Goal: Check status: Check status

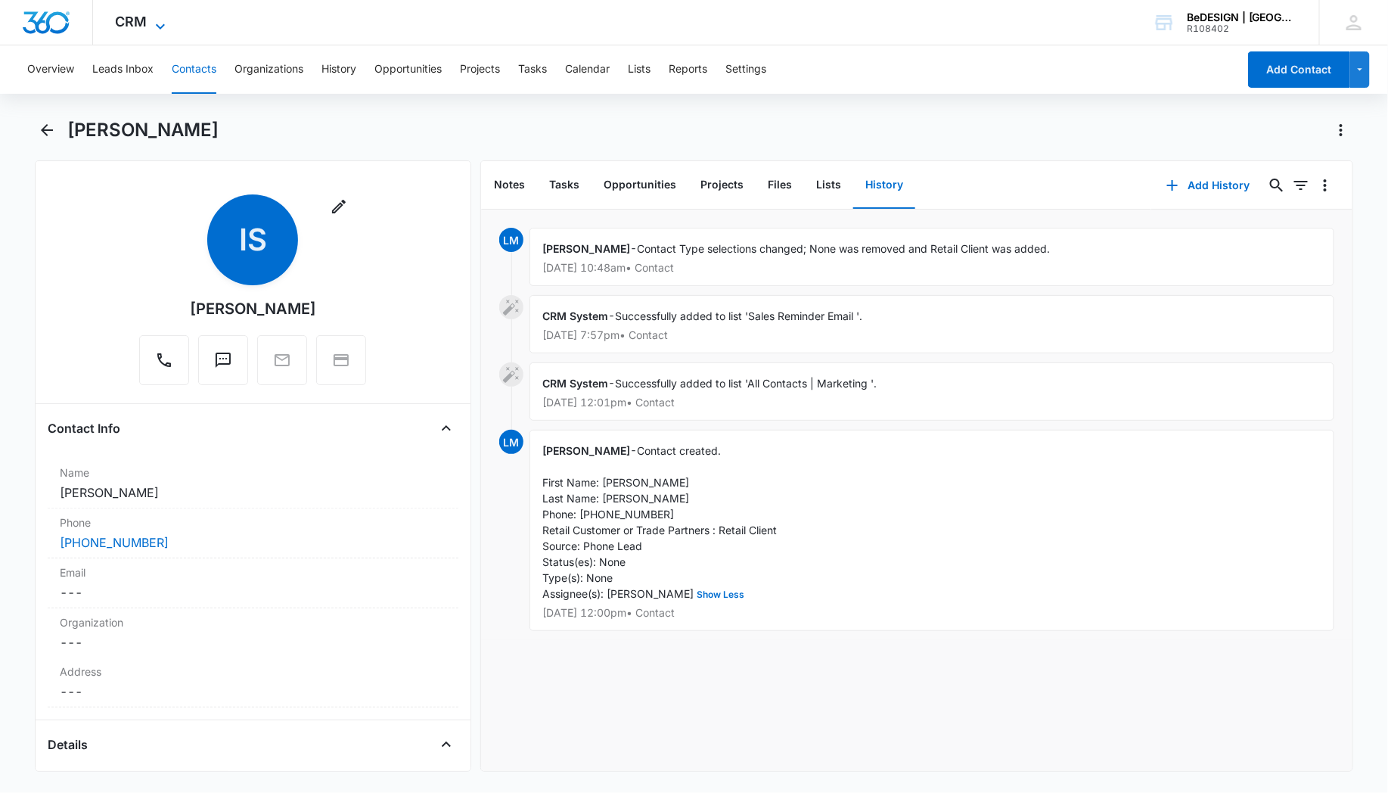
click at [154, 23] on icon at bounding box center [160, 26] width 18 height 18
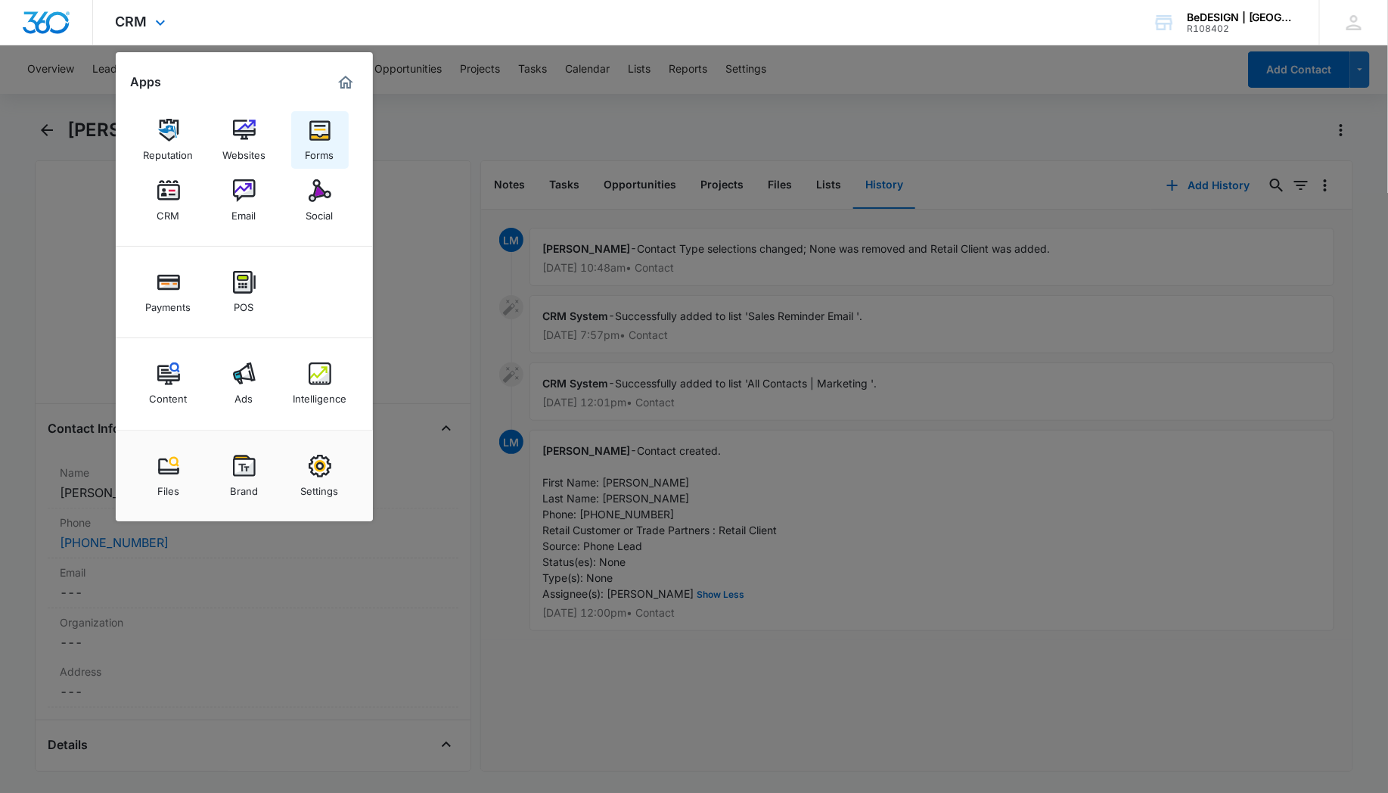
click at [328, 123] on img at bounding box center [320, 130] width 23 height 23
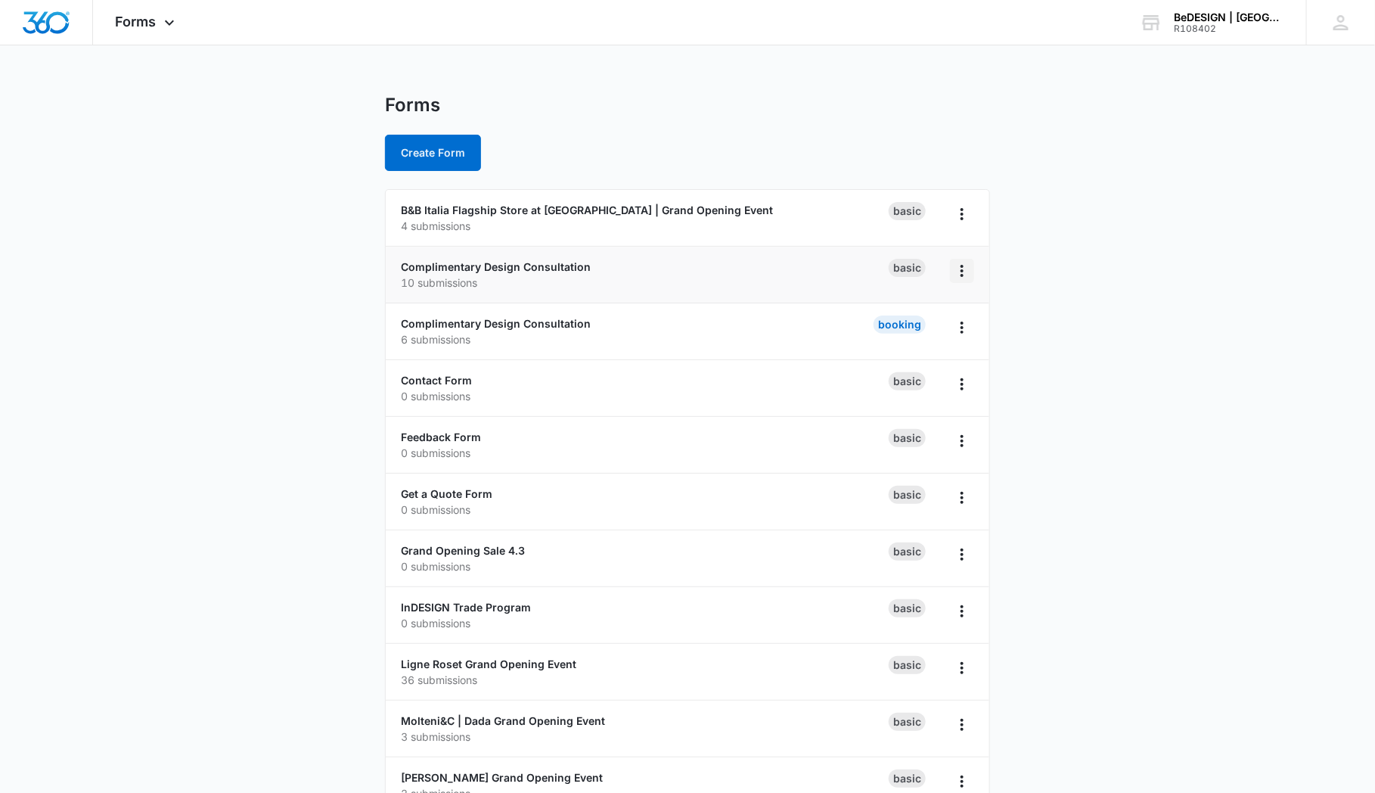
click at [957, 269] on icon "Overflow Menu" at bounding box center [962, 271] width 18 height 18
click at [461, 269] on link "Complimentary Design Consultation" at bounding box center [496, 266] width 190 height 13
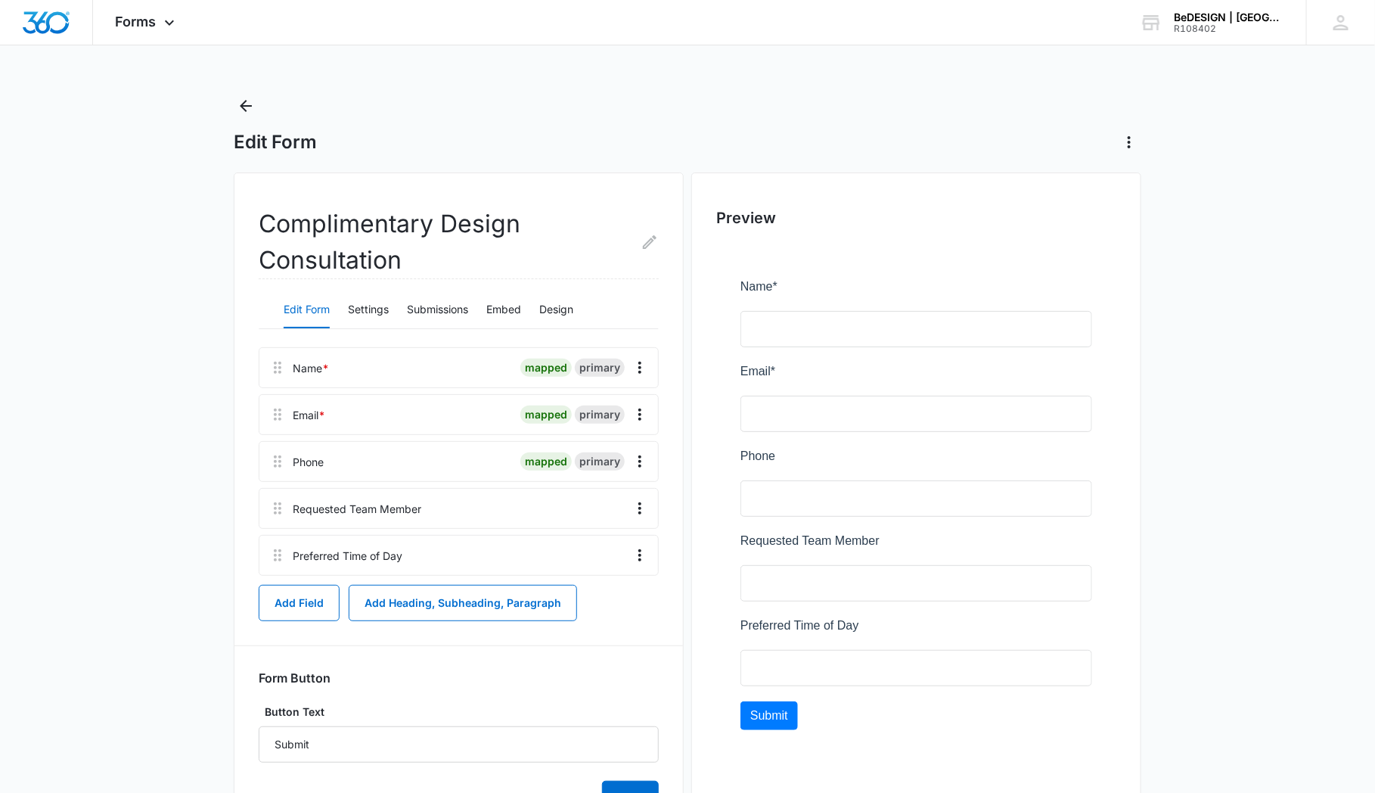
scroll to position [78, 0]
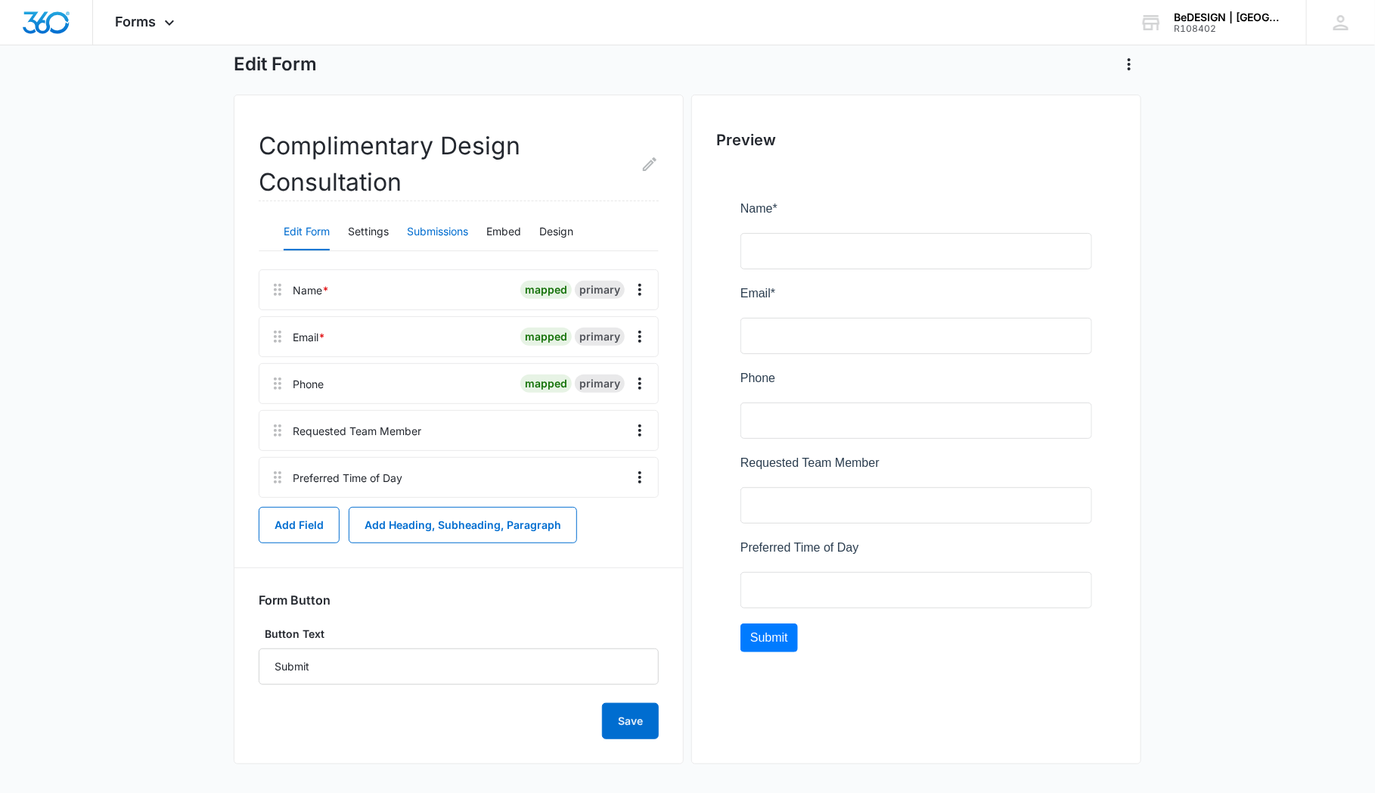
click at [450, 233] on button "Submissions" at bounding box center [437, 232] width 61 height 36
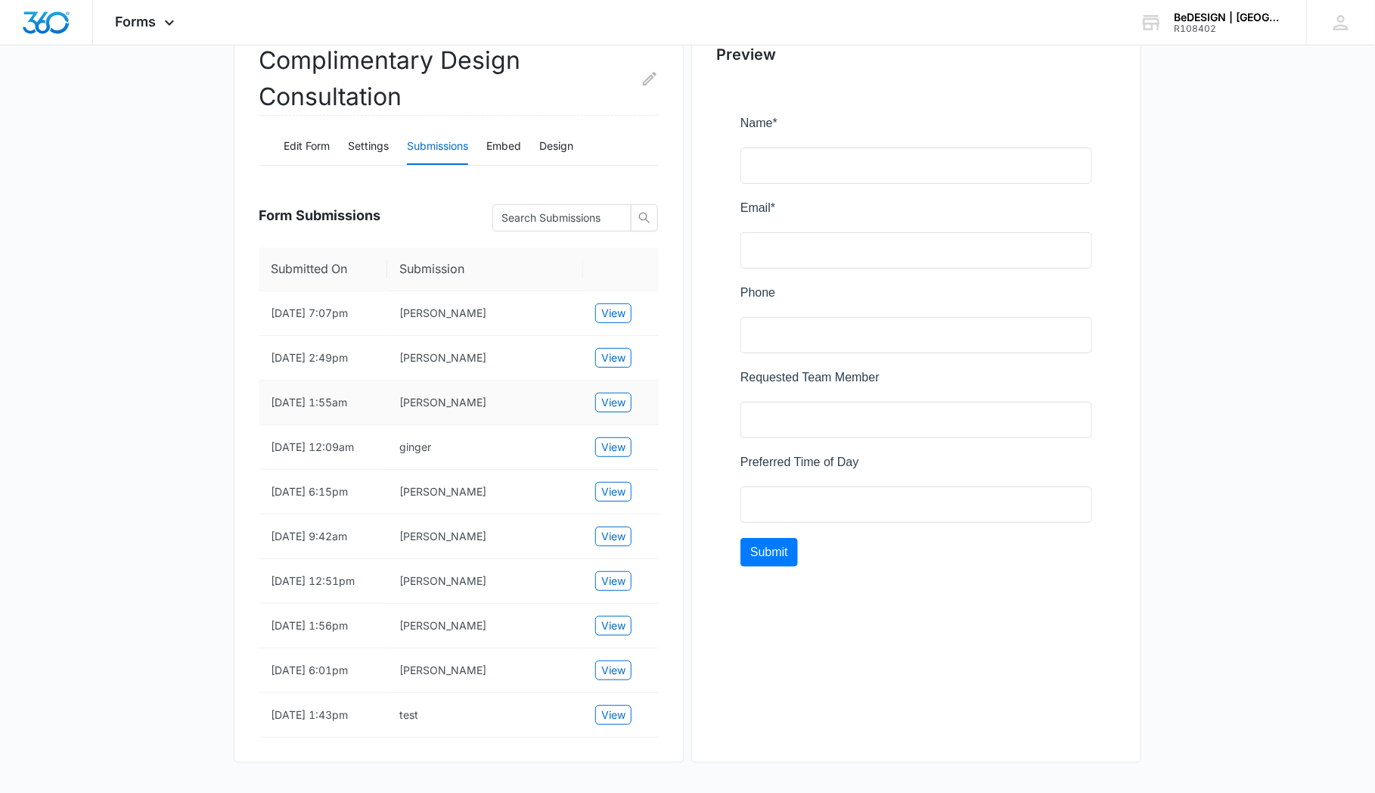
scroll to position [202, 0]
click at [609, 350] on span "View" at bounding box center [613, 358] width 24 height 17
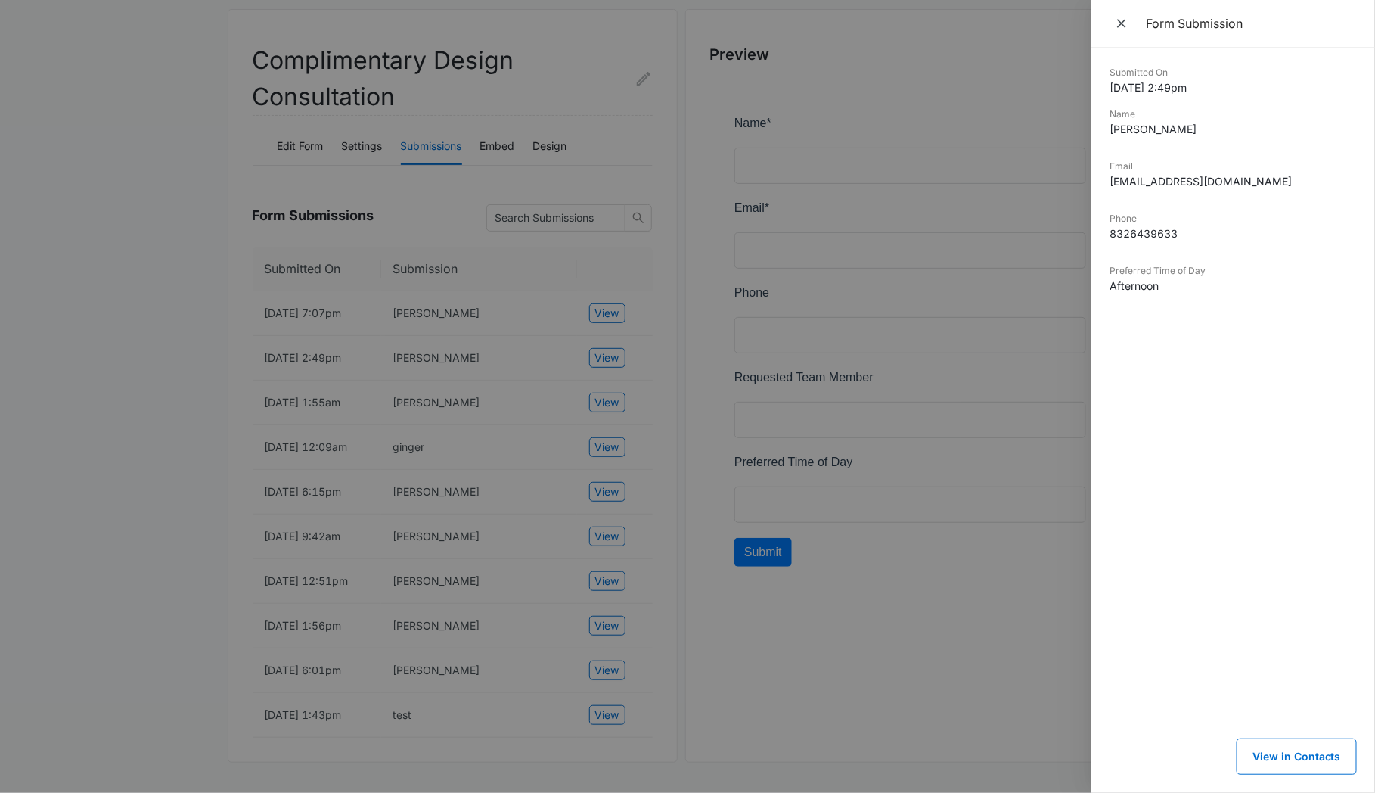
click at [473, 274] on div at bounding box center [687, 396] width 1375 height 793
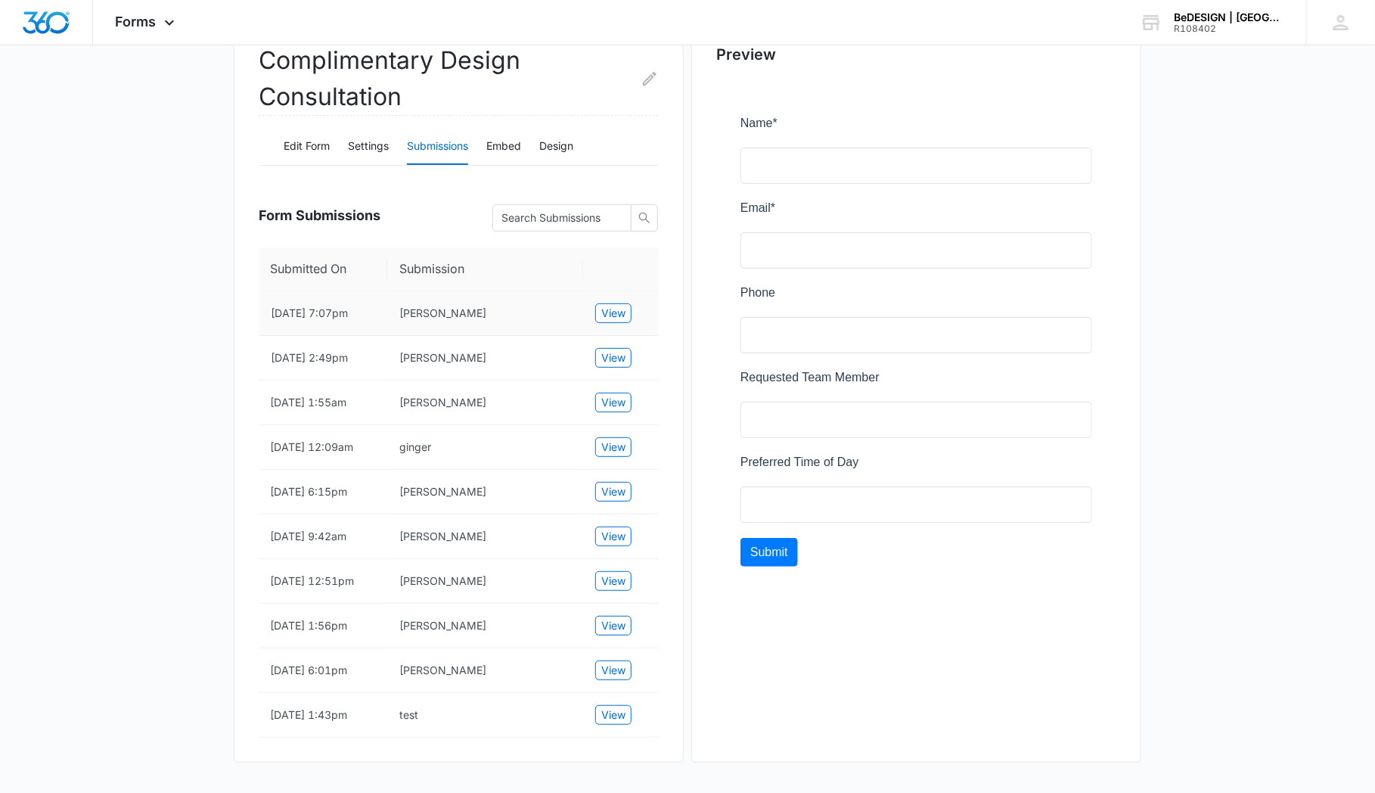
click at [492, 291] on td "[PERSON_NAME]" at bounding box center [485, 313] width 196 height 45
click at [624, 305] on span "View" at bounding box center [613, 313] width 24 height 17
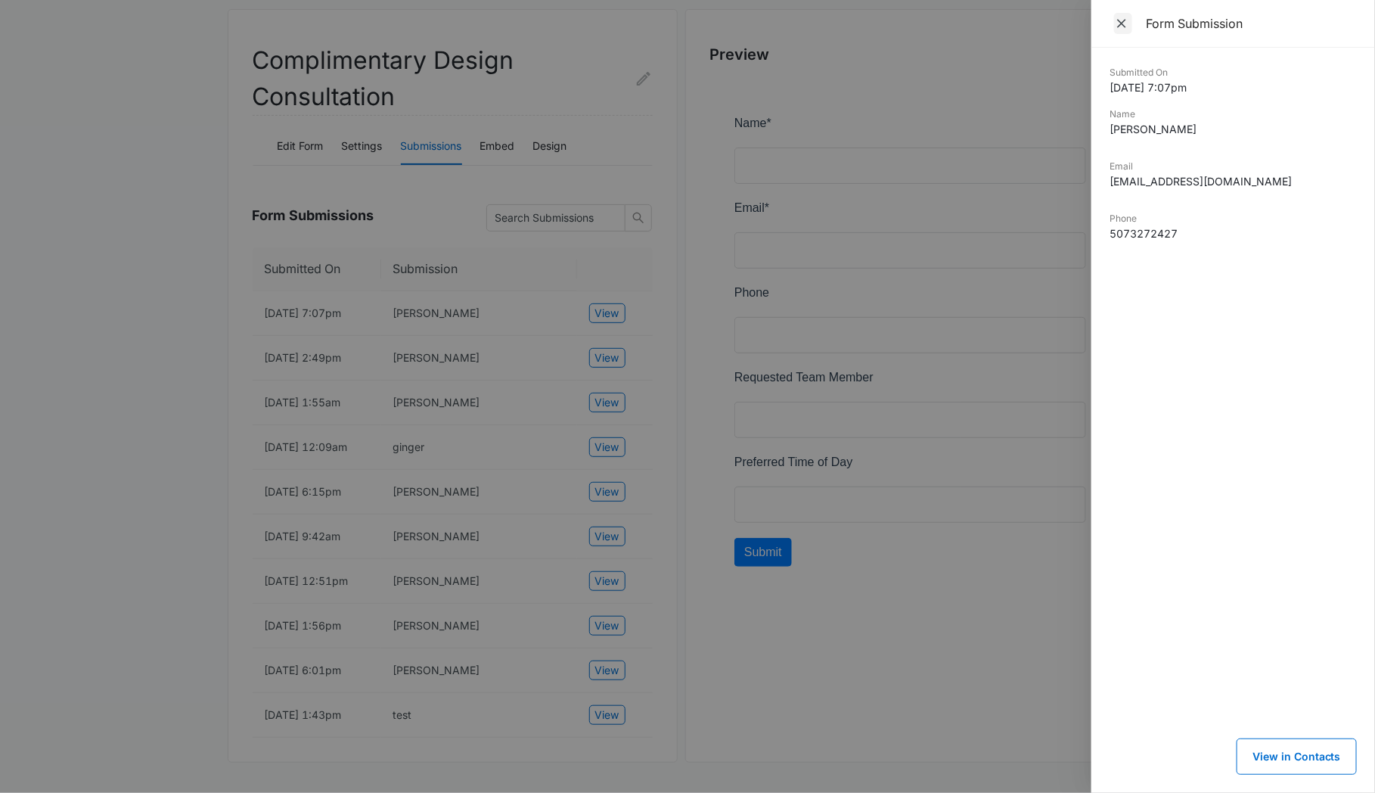
click at [1120, 19] on icon "Close" at bounding box center [1121, 23] width 15 height 15
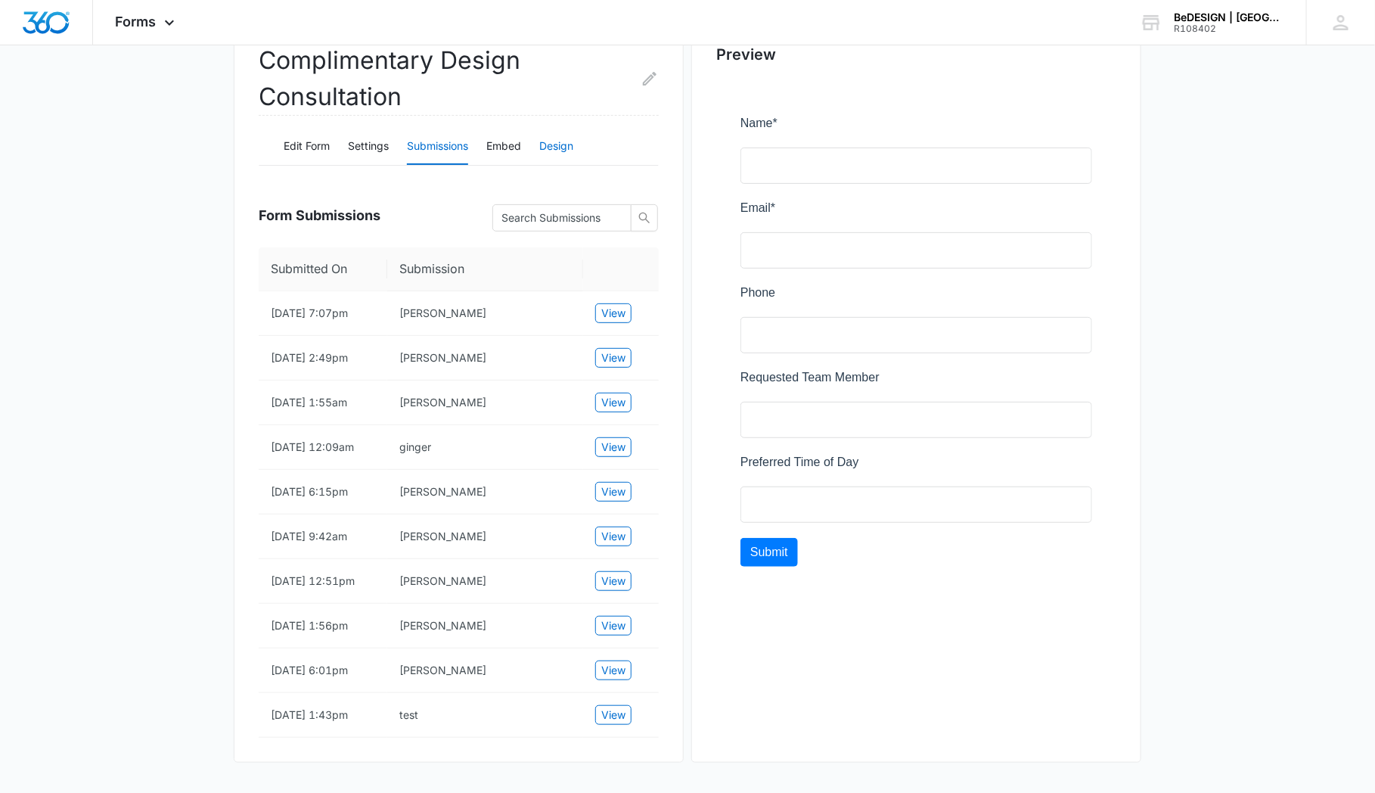
click at [558, 129] on button "Design" at bounding box center [556, 147] width 34 height 36
